Goal: Task Accomplishment & Management: Use online tool/utility

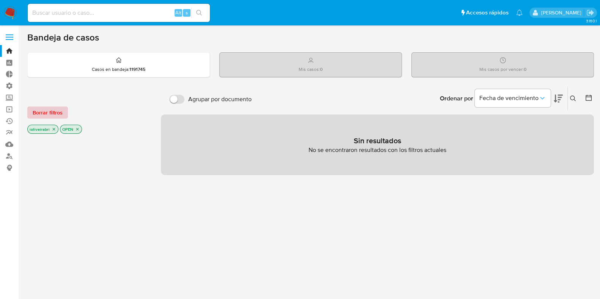
click at [28, 107] on button "Borrar filtros" at bounding box center [47, 113] width 41 height 12
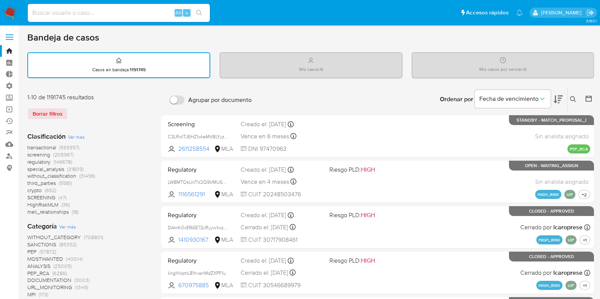
click at [50, 190] on span "(652)" at bounding box center [50, 191] width 11 height 8
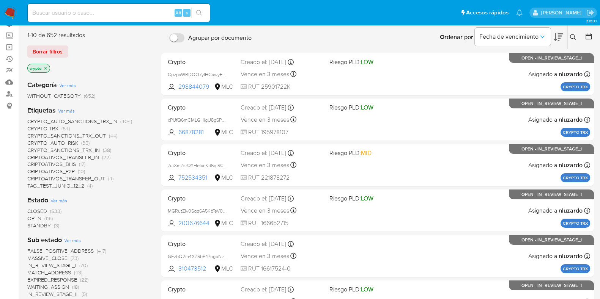
scroll to position [47, 0]
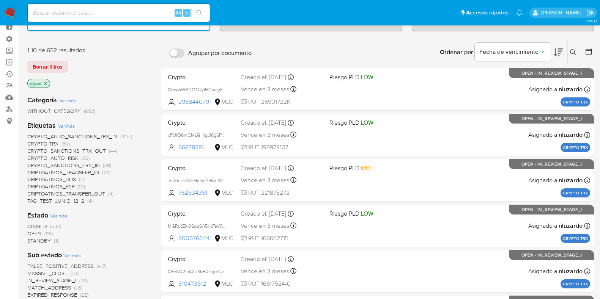
click at [110, 135] on span "CRYPTO_AUTO_SANCTIONS_TRX_IN" at bounding box center [72, 137] width 90 height 8
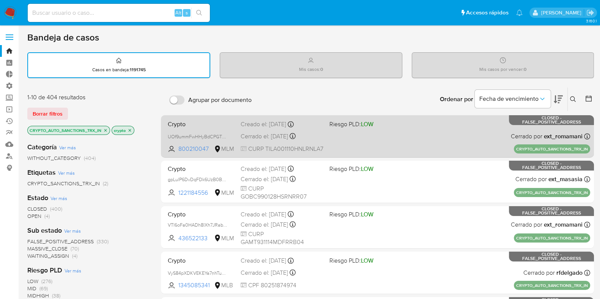
click at [424, 146] on div "Crypto UOf9ummFwHHyBdCPGTG7M679 800210047 MLM Riesgo PLD: LOW Creado el: [DATE]…" at bounding box center [377, 136] width 425 height 38
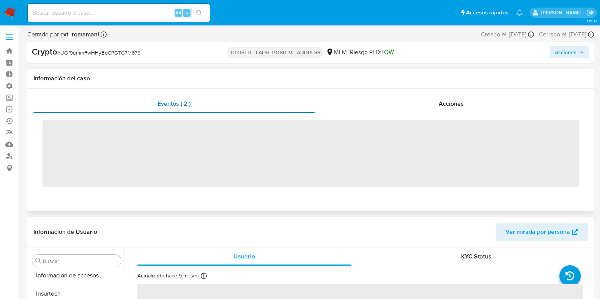
scroll to position [339, 0]
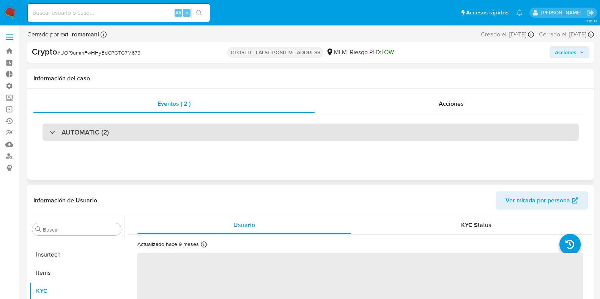
click at [148, 127] on div "AUTOMATIC (2)" at bounding box center [310, 132] width 536 height 17
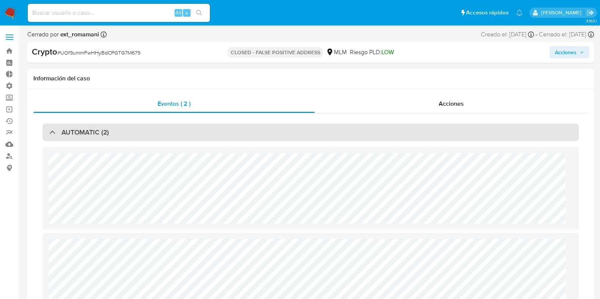
select select "10"
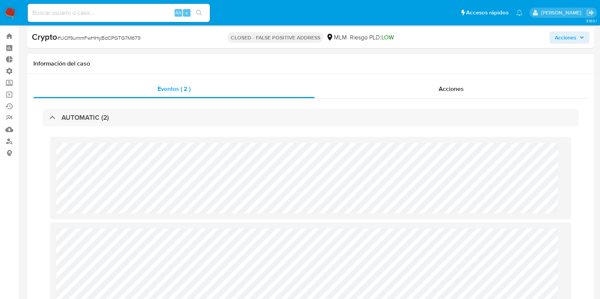
scroll to position [0, 0]
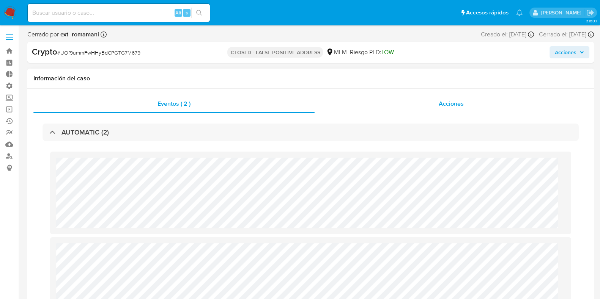
click at [440, 97] on div "Acciones" at bounding box center [450, 104] width 273 height 18
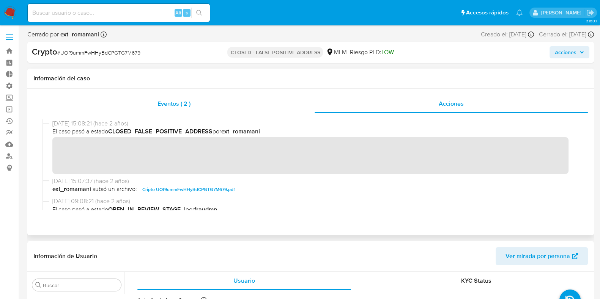
click at [185, 104] on span "Eventos ( 2 )" at bounding box center [173, 103] width 33 height 9
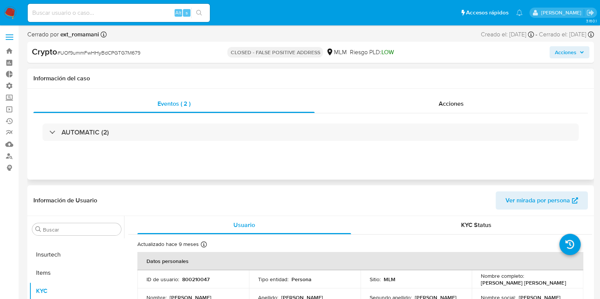
click at [170, 141] on div "AUTOMATIC (2)" at bounding box center [310, 132] width 554 height 38
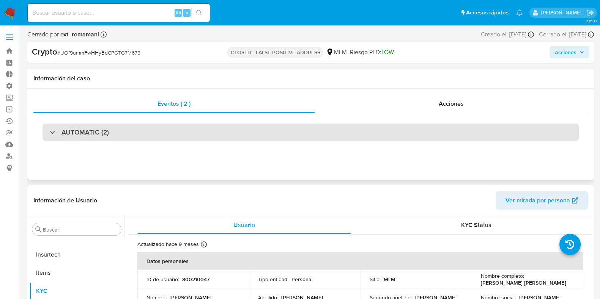
click at [177, 132] on div "AUTOMATIC (2)" at bounding box center [310, 132] width 536 height 17
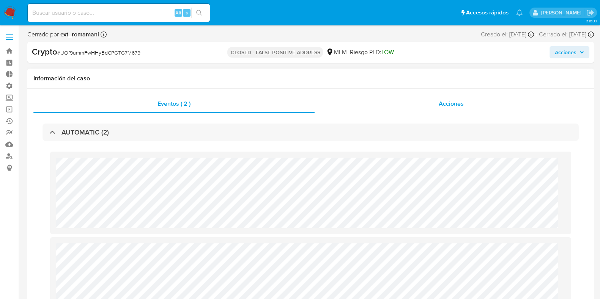
click at [430, 105] on div "Acciones" at bounding box center [450, 104] width 273 height 18
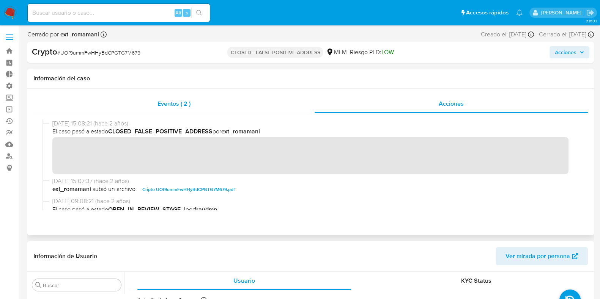
click at [204, 101] on div "Eventos ( 2 )" at bounding box center [173, 104] width 281 height 18
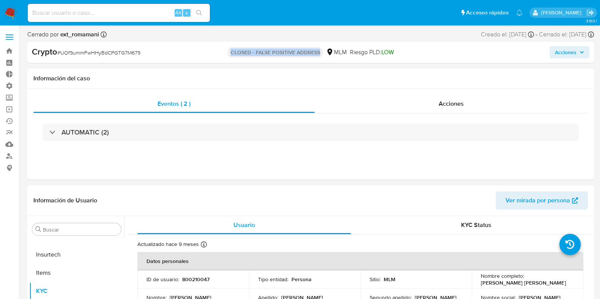
drag, startPoint x: 223, startPoint y: 49, endPoint x: 323, endPoint y: 57, distance: 100.4
click at [323, 57] on div "CLOSED - FALSE POSITIVE ADDRESS MLM Riesgo PLD: LOW" at bounding box center [310, 52] width 184 height 12
click at [319, 56] on p "CLOSED - FALSE POSITIVE ADDRESS" at bounding box center [275, 52] width 96 height 11
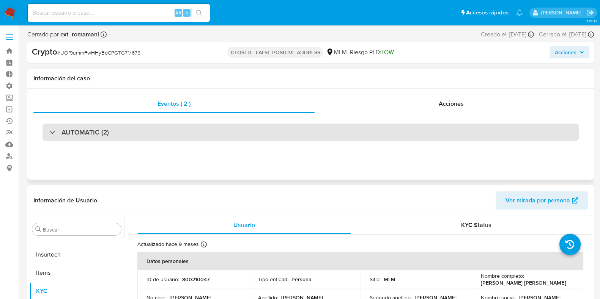
click at [119, 132] on div "AUTOMATIC (2)" at bounding box center [310, 132] width 536 height 17
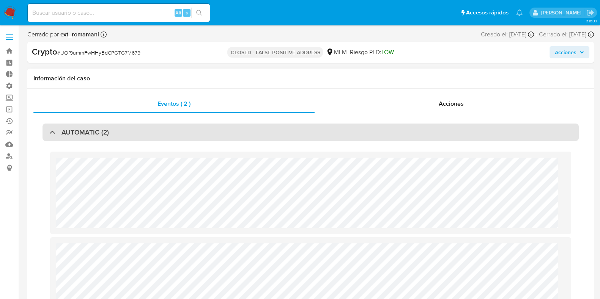
click at [176, 137] on div "AUTOMATIC (2)" at bounding box center [310, 132] width 536 height 17
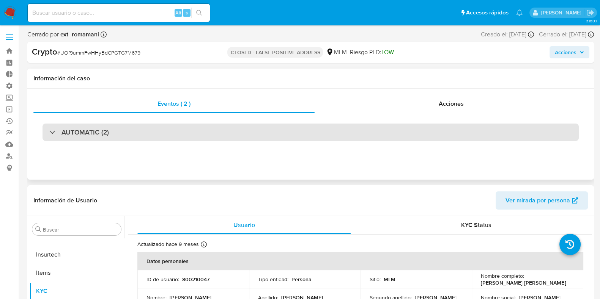
click at [265, 134] on div "AUTOMATIC (2)" at bounding box center [310, 132] width 536 height 17
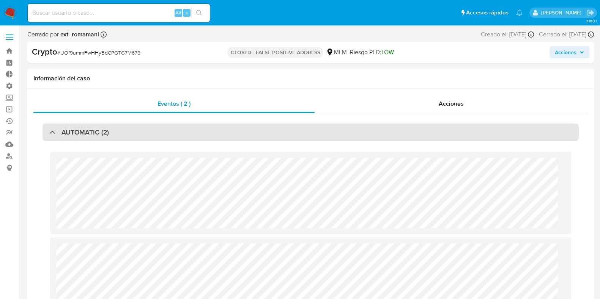
click at [152, 131] on div "AUTOMATIC (2)" at bounding box center [310, 132] width 536 height 17
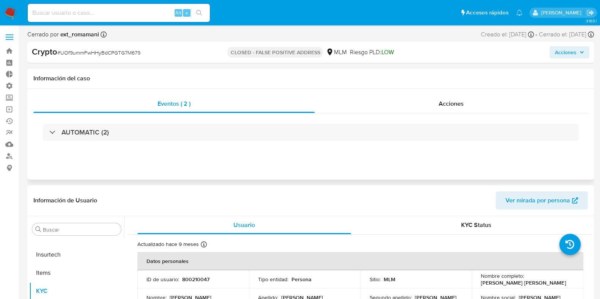
click at [425, 113] on div "AUTOMATIC (2)" at bounding box center [310, 132] width 554 height 38
click at [257, 103] on div "Eventos ( 2 )" at bounding box center [173, 104] width 281 height 18
click at [439, 99] on span "Acciones" at bounding box center [450, 103] width 25 height 9
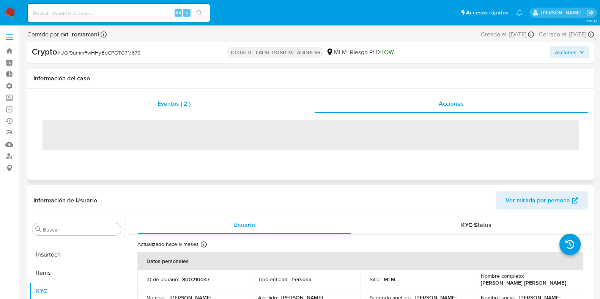
click at [294, 101] on div "Eventos ( 2 )" at bounding box center [173, 104] width 281 height 18
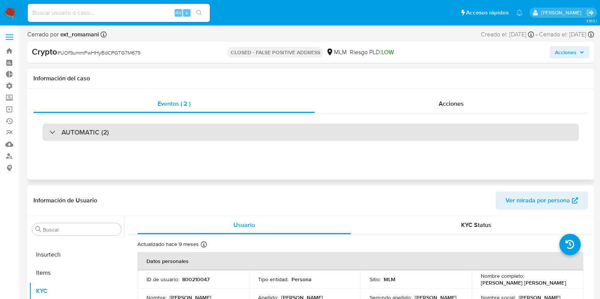
click at [141, 131] on div "AUTOMATIC (2)" at bounding box center [310, 132] width 536 height 17
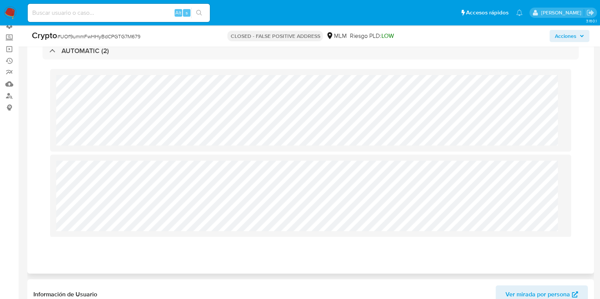
scroll to position [94, 0]
